Goal: Task Accomplishment & Management: Use online tool/utility

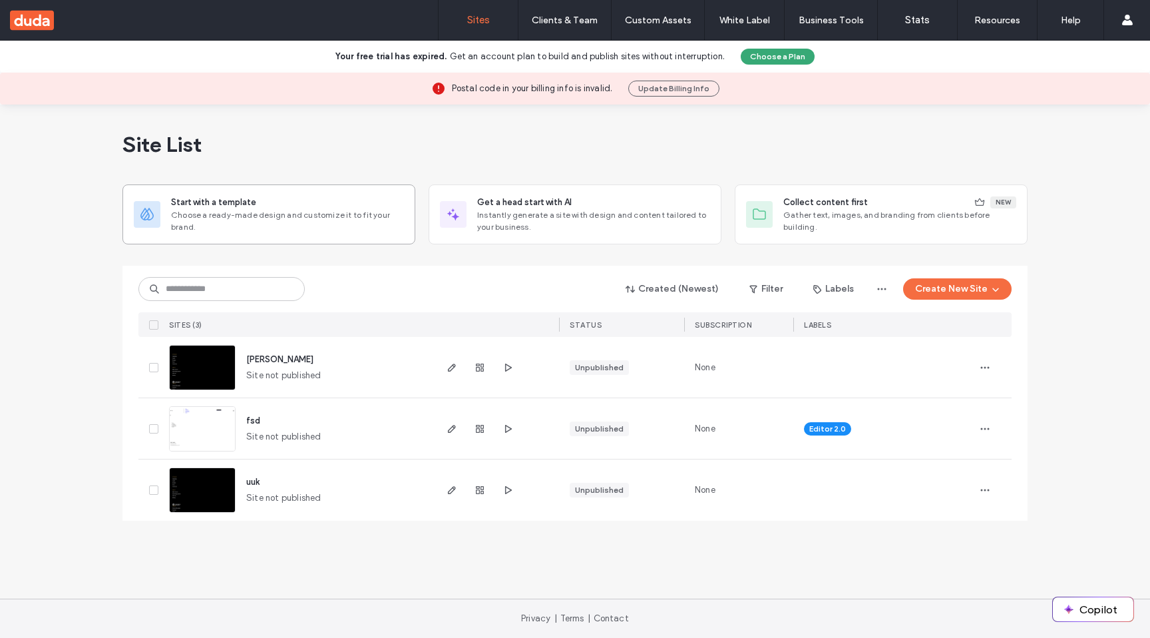
click at [305, 194] on div "Start with a template Choose a ready-made design and customize it to fit your b…" at bounding box center [268, 214] width 293 height 60
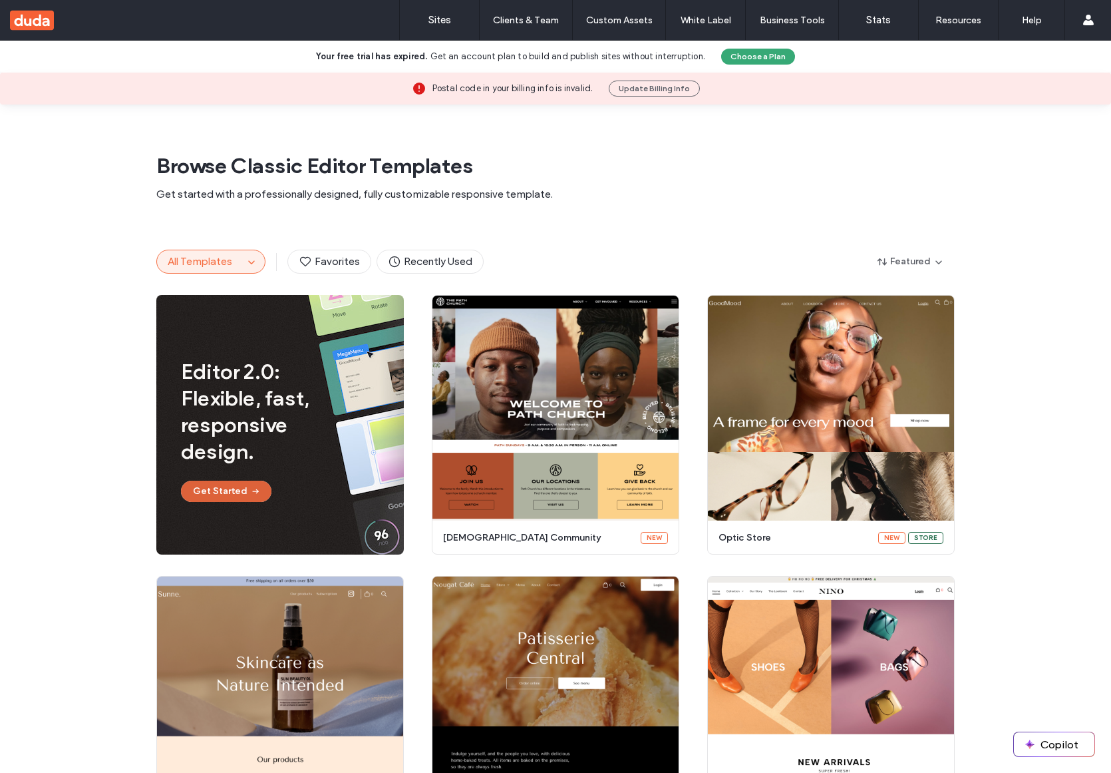
click at [248, 488] on span "button" at bounding box center [254, 491] width 13 height 20
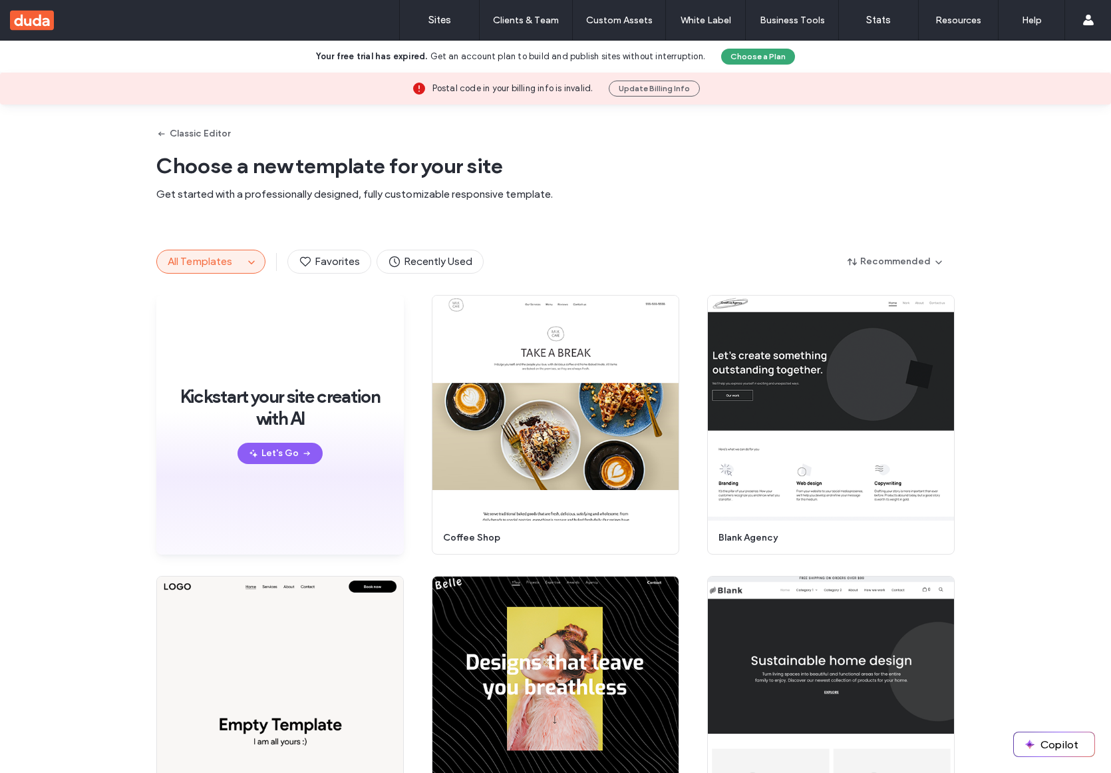
click at [562, 211] on div "Classic Editor Choose a new template for your site Get started with a professio…" at bounding box center [555, 166] width 799 height 124
